Goal: Task Accomplishment & Management: Manage account settings

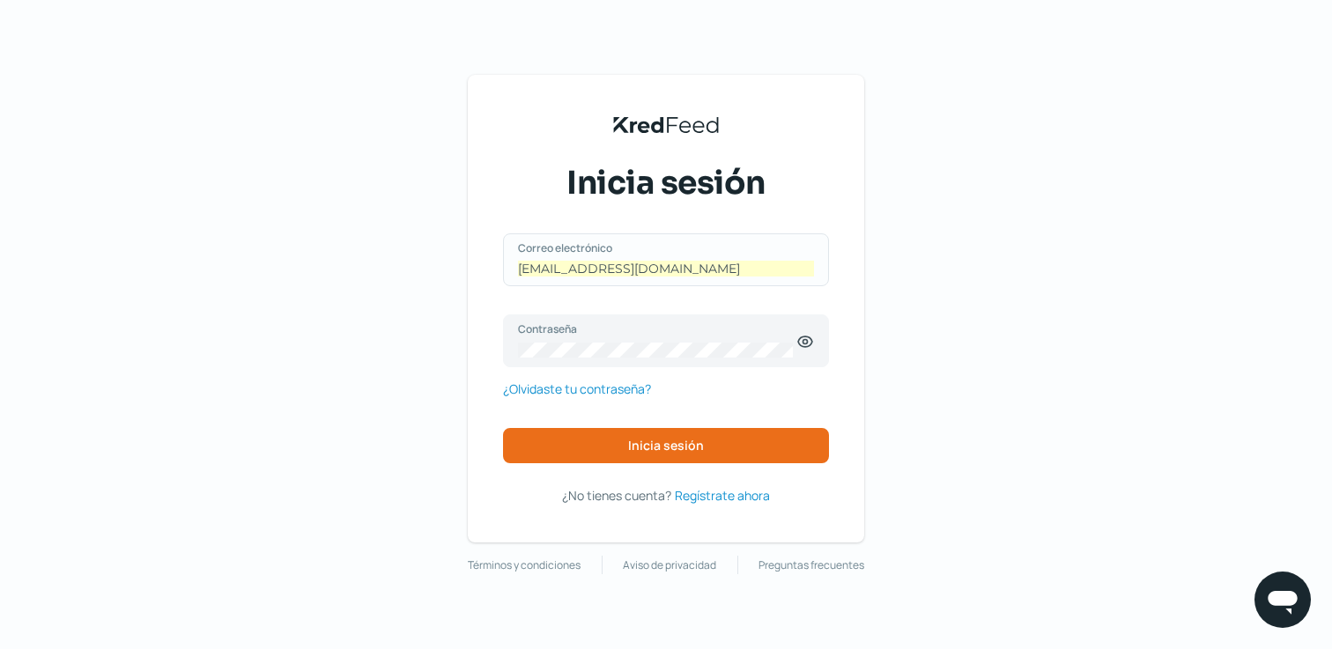
click at [695, 269] on input "[EMAIL_ADDRESS][DOMAIN_NAME]" at bounding box center [666, 269] width 296 height 16
type input "c"
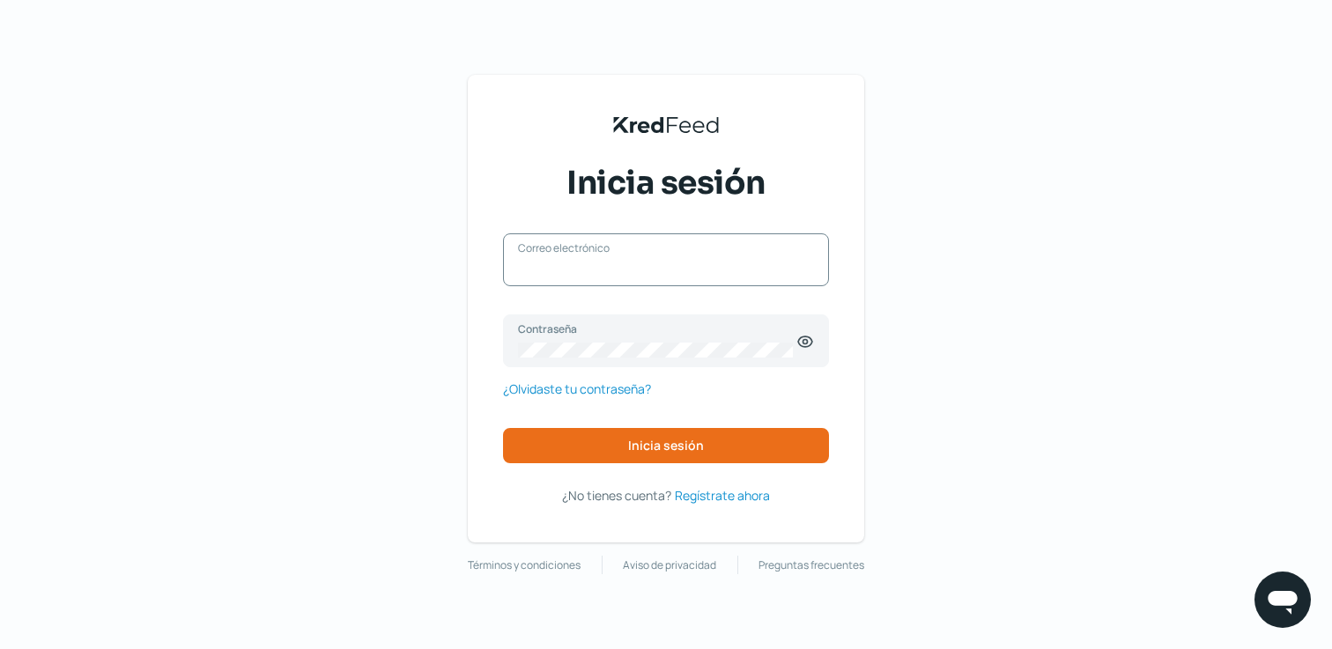
paste input "[EMAIL_ADDRESS][DOMAIN_NAME]"
type input "[EMAIL_ADDRESS][DOMAIN_NAME]"
click at [605, 339] on div "Contraseña" at bounding box center [666, 340] width 326 height 53
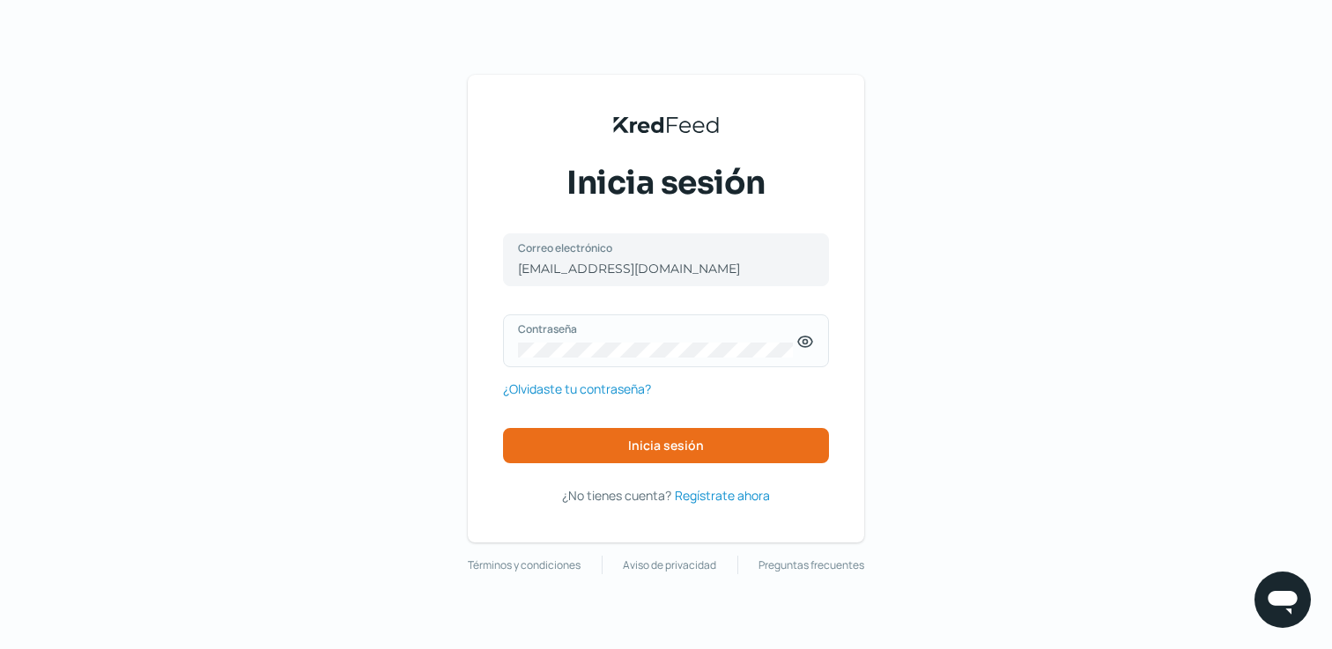
drag, startPoint x: 588, startPoint y: 358, endPoint x: 497, endPoint y: 355, distance: 91.6
click at [497, 356] on div "KredFeed's Black Logo Inicia sesión [EMAIL_ADDRESS][DOMAIN_NAME] Correo electró…" at bounding box center [666, 309] width 396 height 468
click at [549, 342] on div "Contraseña" at bounding box center [666, 340] width 326 height 53
click at [677, 440] on span "Inicia sesión" at bounding box center [666, 446] width 76 height 12
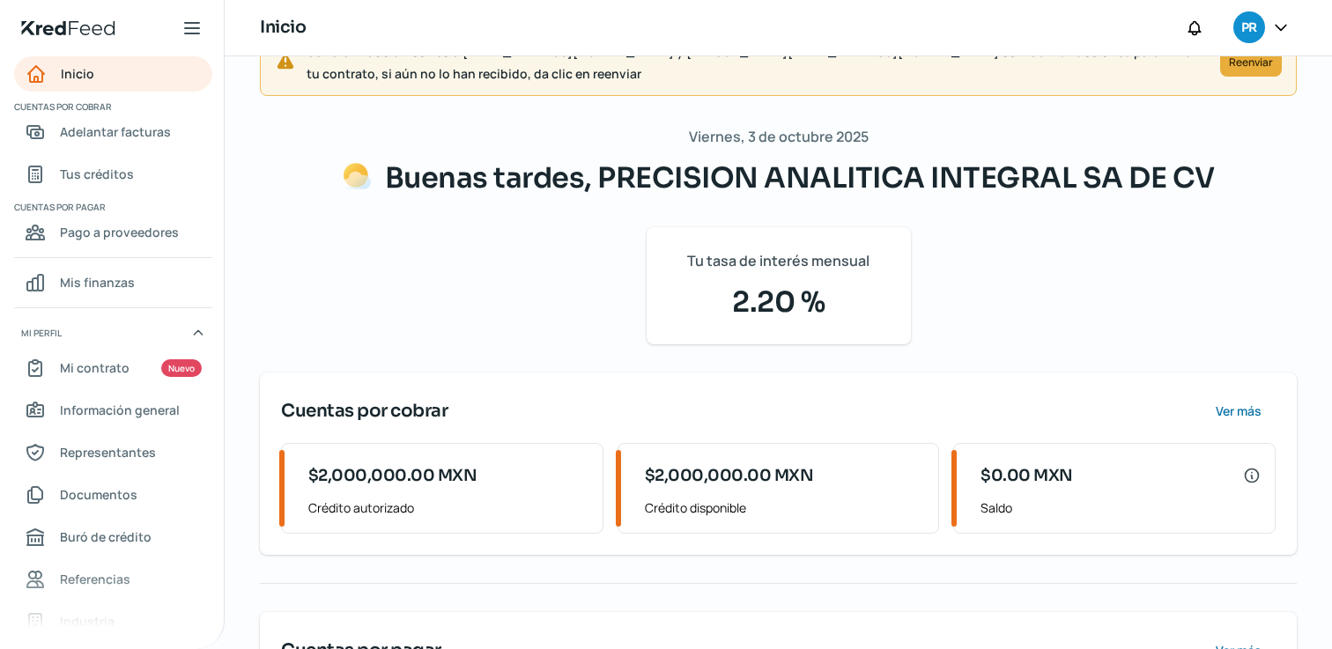
scroll to position [11, 0]
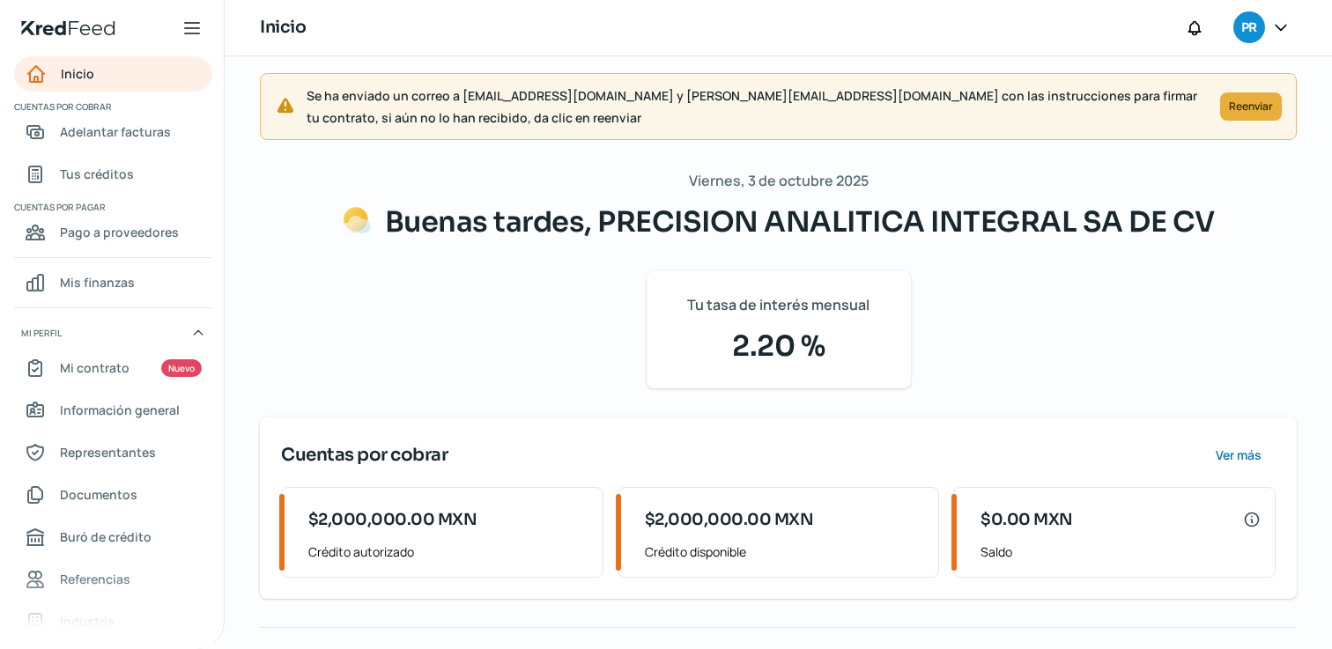
click at [739, 345] on span "2.20 %" at bounding box center [779, 346] width 222 height 42
click at [1276, 26] on icon at bounding box center [1281, 27] width 18 height 18
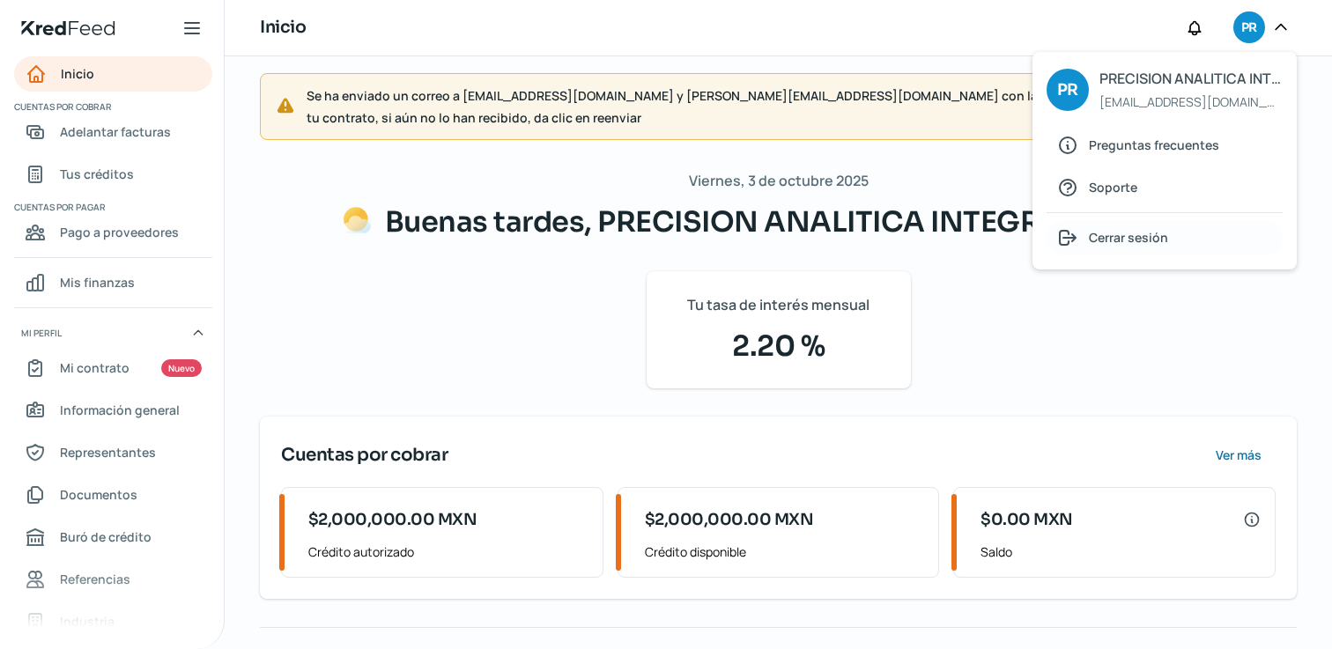
click at [1132, 235] on span "Cerrar sesión" at bounding box center [1128, 237] width 79 height 22
